Goal: Information Seeking & Learning: Learn about a topic

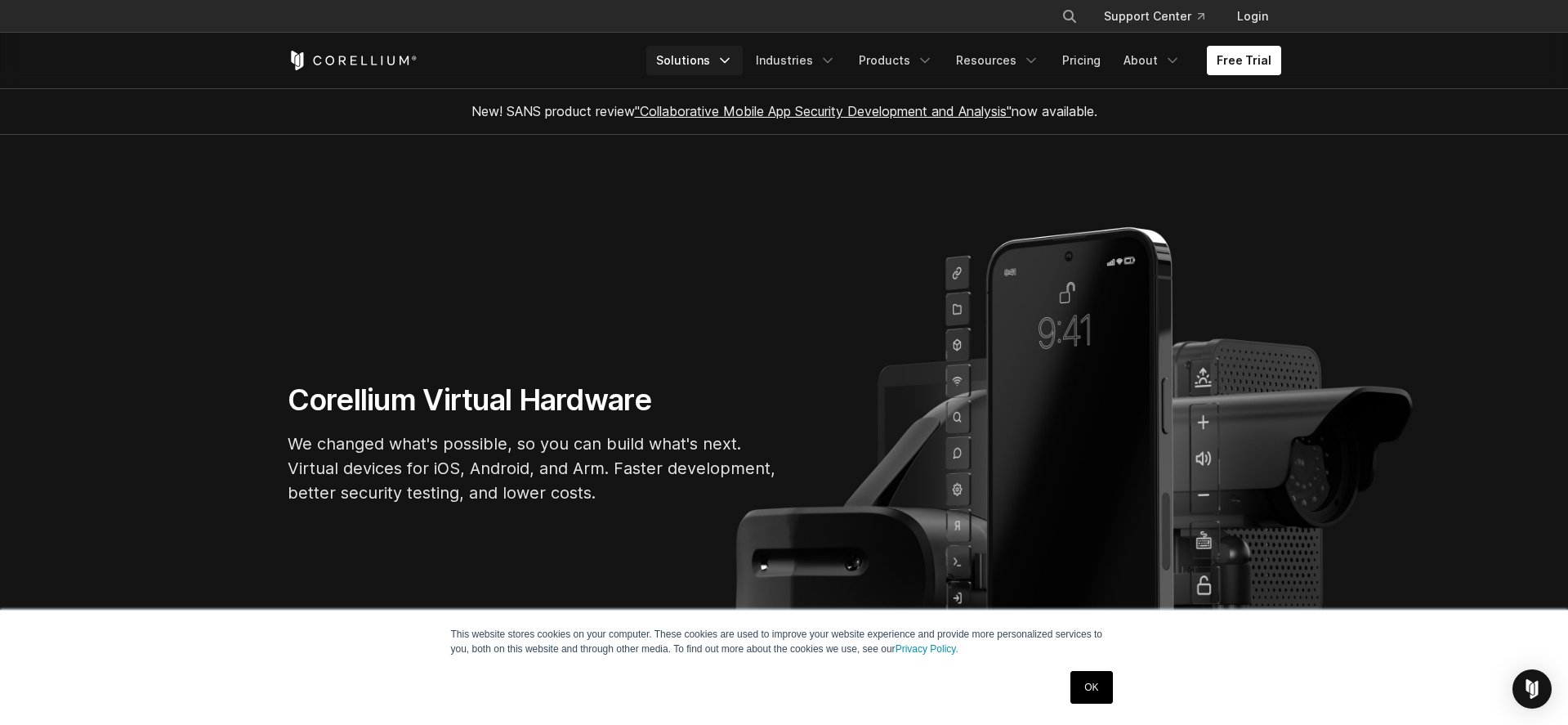
click at [713, 62] on link "Solutions" at bounding box center [695, 60] width 97 height 29
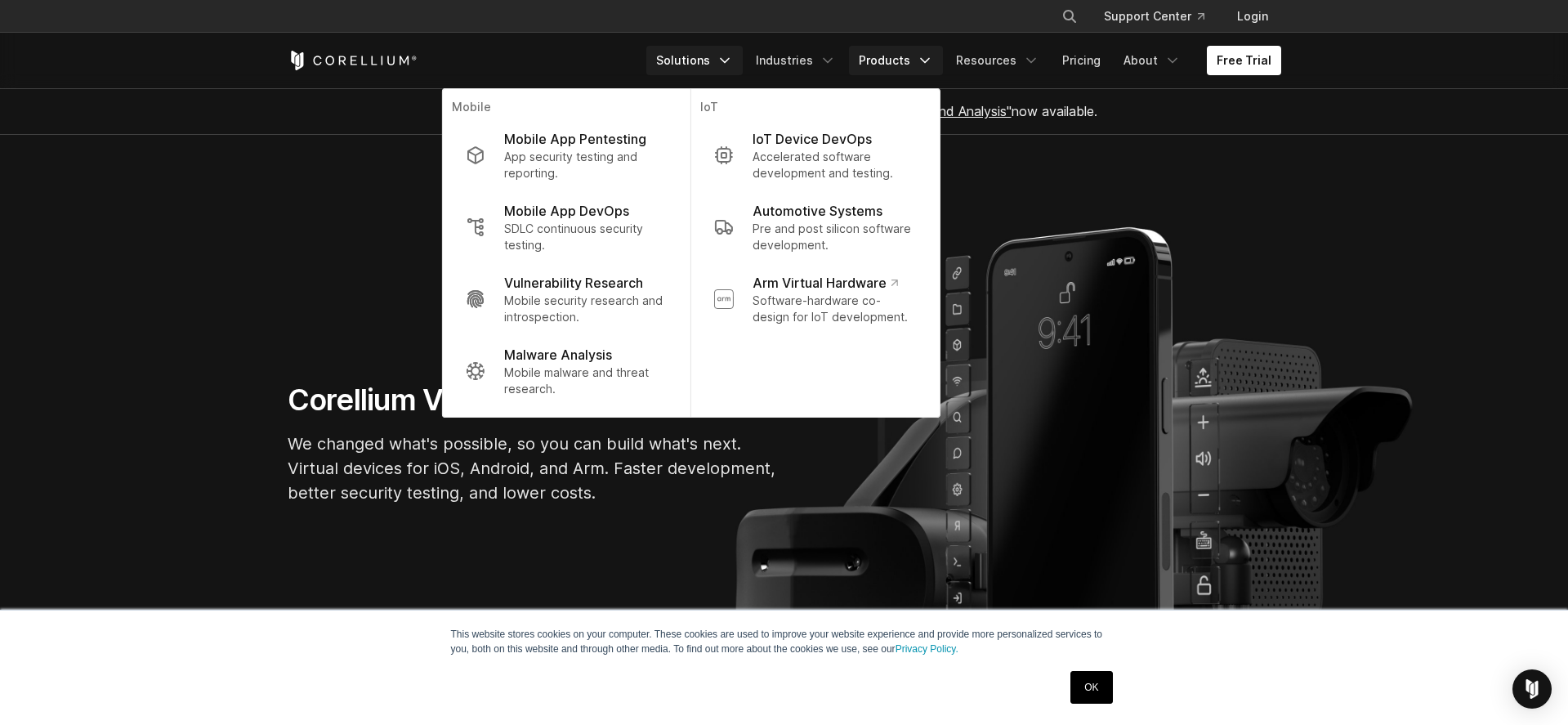
click at [928, 62] on icon "Navigation Menu" at bounding box center [925, 60] width 16 height 16
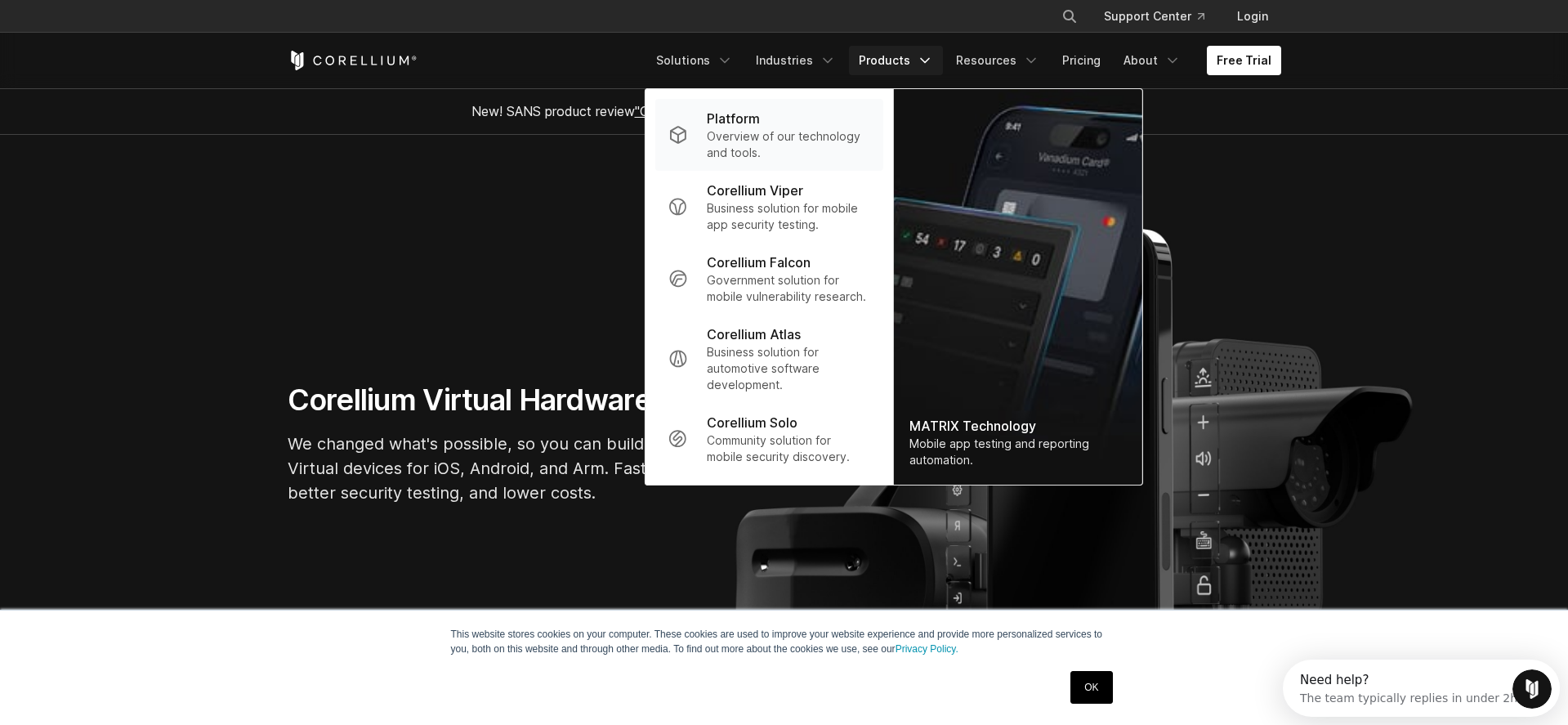
click at [757, 141] on p "Overview of our technology and tools." at bounding box center [788, 145] width 163 height 33
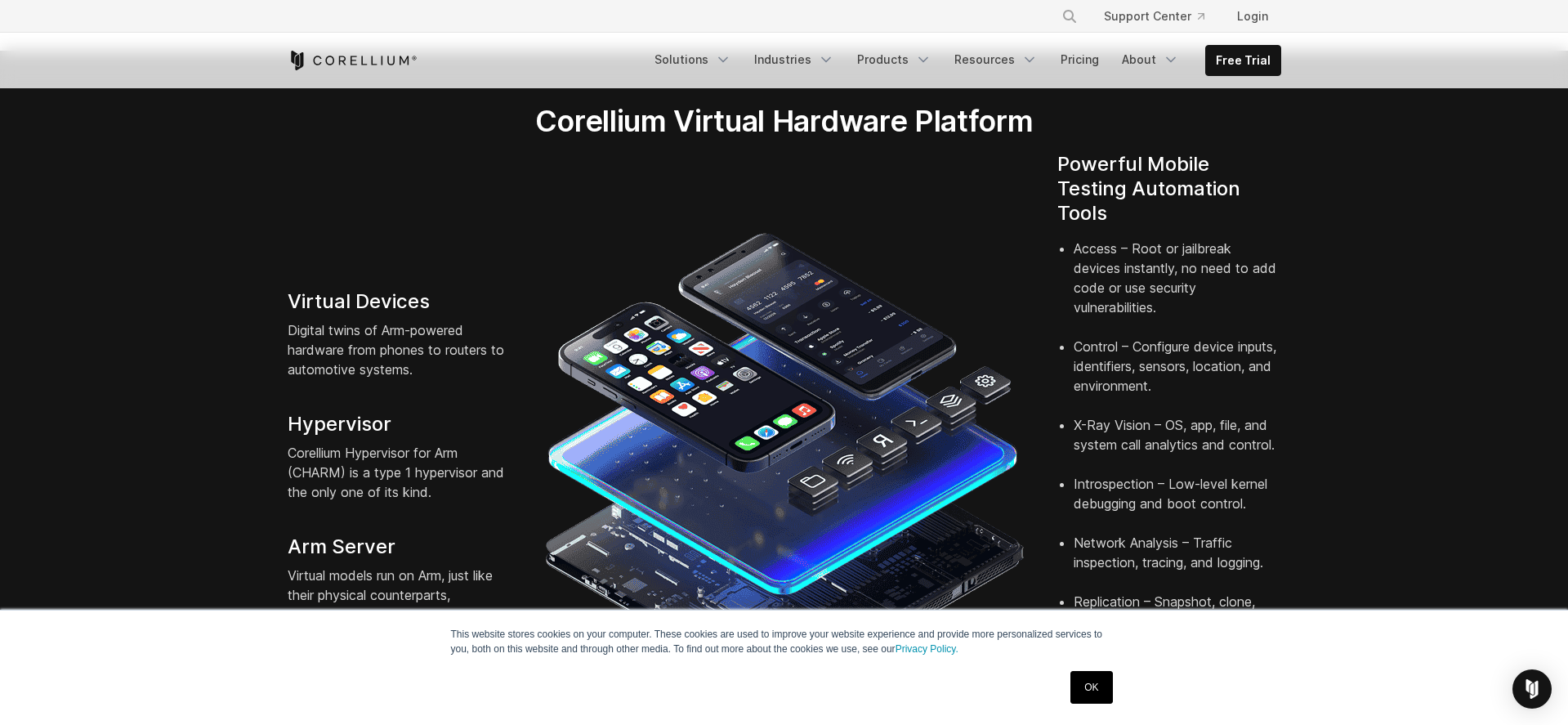
scroll to position [322, 0]
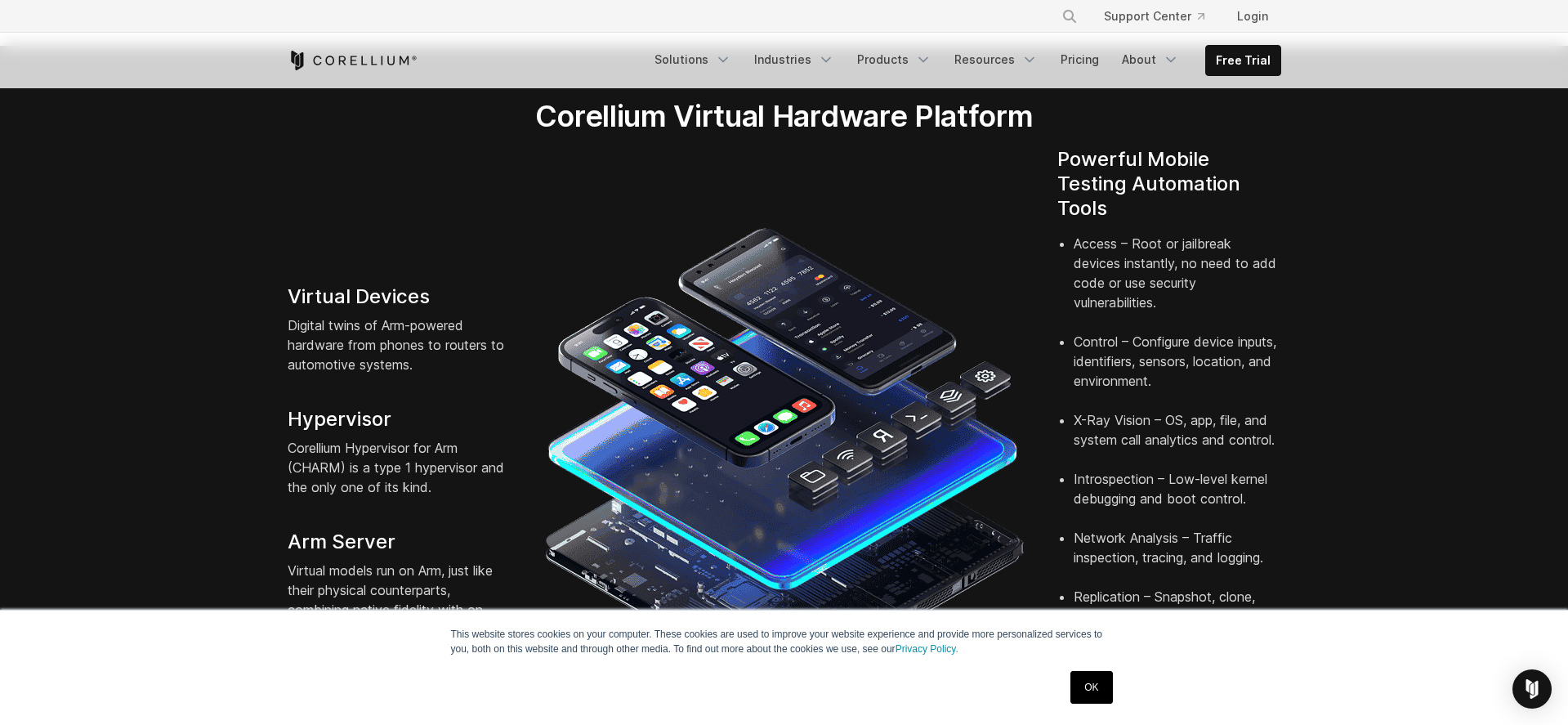
click at [1099, 684] on link "OK" at bounding box center [1091, 687] width 42 height 33
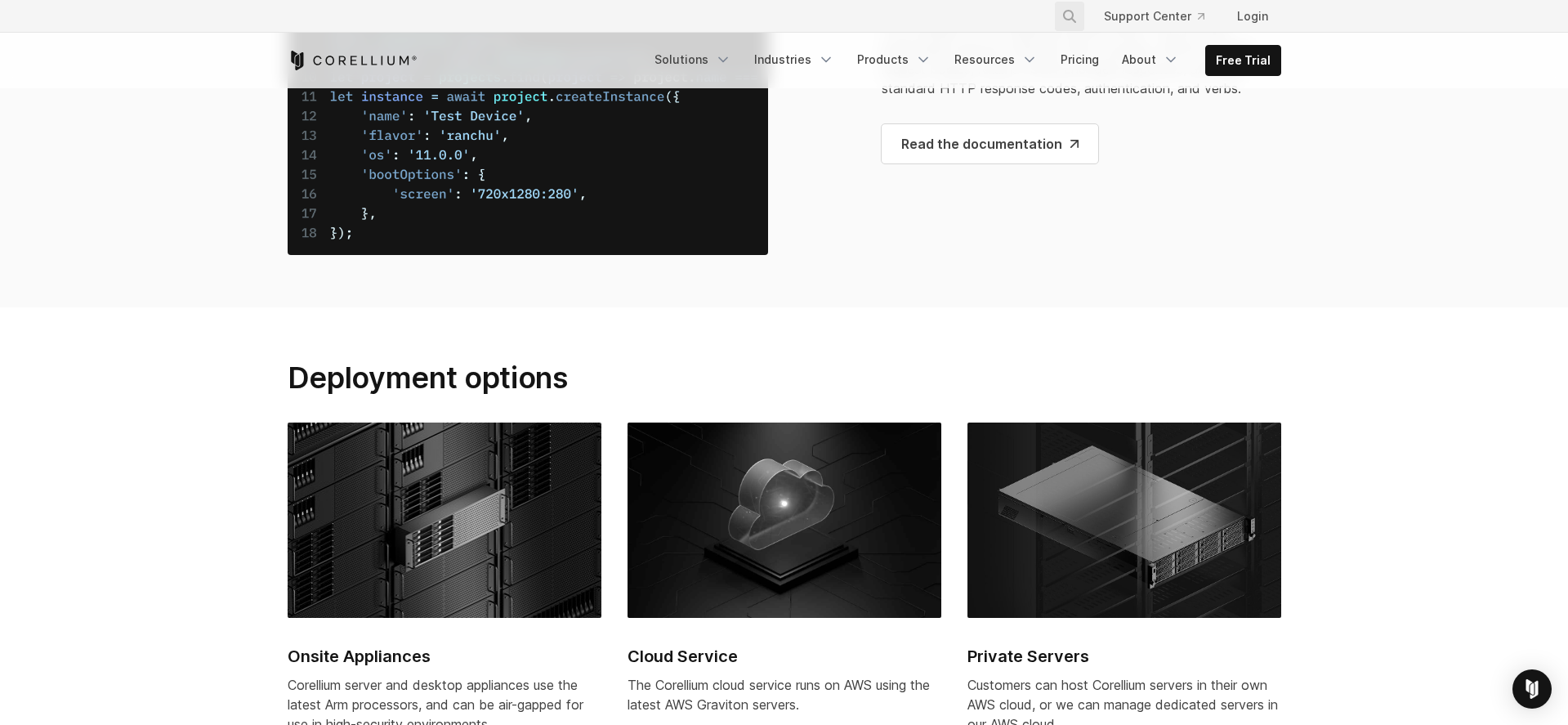
scroll to position [6263, 0]
